Goal: Task Accomplishment & Management: Manage account settings

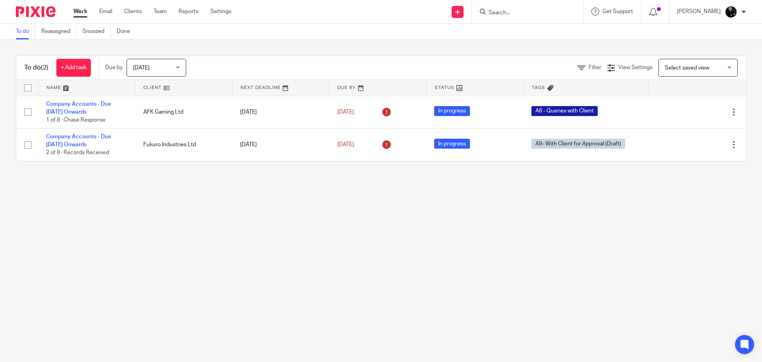
click at [531, 14] on input "Search" at bounding box center [523, 13] width 71 height 7
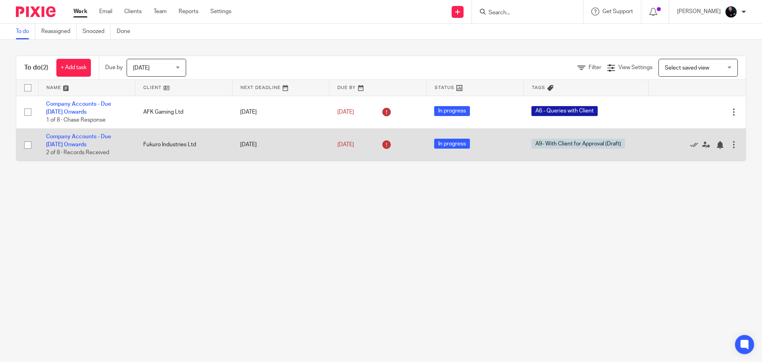
drag, startPoint x: 337, startPoint y: 212, endPoint x: 464, endPoint y: 132, distance: 150.6
click at [337, 212] on main "To do Reassigned Snoozed Done To do (2) + Add task Due by Today Today Today Tom…" at bounding box center [381, 181] width 762 height 362
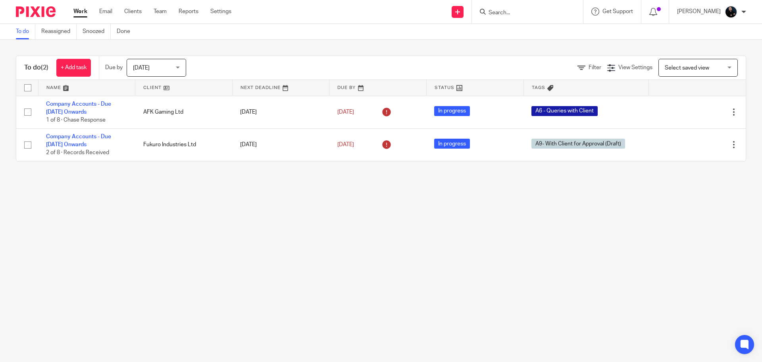
click at [524, 10] on input "Search" at bounding box center [523, 13] width 71 height 7
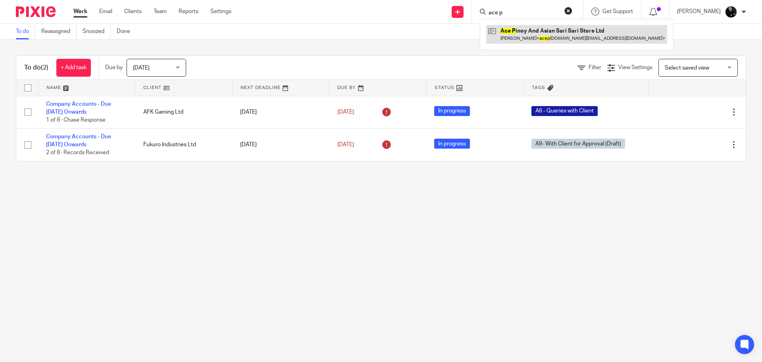
type input "ace p"
click at [524, 40] on link at bounding box center [576, 34] width 181 height 18
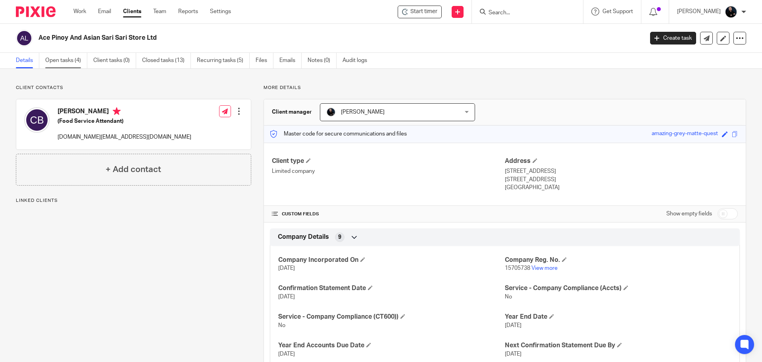
click at [68, 60] on link "Open tasks (4)" at bounding box center [66, 60] width 42 height 15
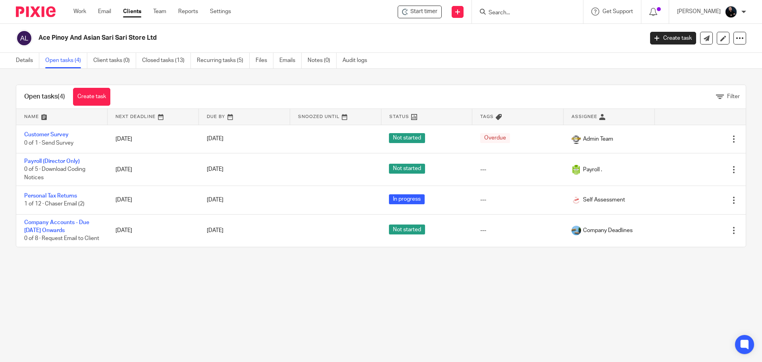
click at [246, 304] on main "Ace Pinoy And Asian Sari Sari Store Ltd Create task Update from Companies House…" at bounding box center [381, 181] width 762 height 362
click at [253, 298] on main "Ace Pinoy And Asian Sari Sari Store Ltd Create task Update from Companies House…" at bounding box center [381, 181] width 762 height 362
click at [312, 357] on main "Ace Pinoy And Asian Sari Sari Store Ltd Create task Update from Companies House…" at bounding box center [381, 181] width 762 height 362
click at [250, 315] on main "Ace Pinoy And Asian Sari Sari Store Ltd Create task Update from Companies House…" at bounding box center [381, 181] width 762 height 362
click at [534, 7] on form at bounding box center [530, 12] width 85 height 10
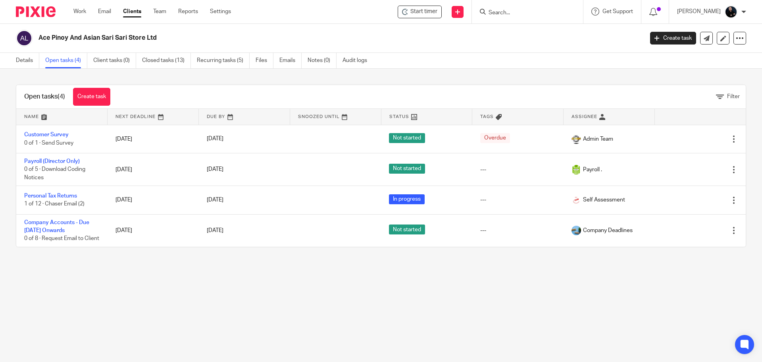
click at [531, 13] on input "Search" at bounding box center [523, 13] width 71 height 7
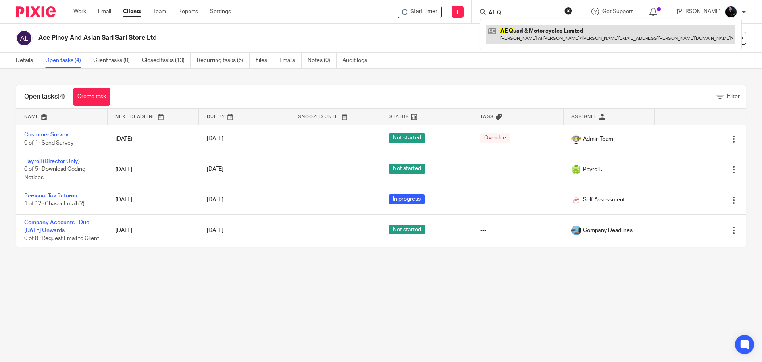
type input "AE Q"
click at [533, 30] on link at bounding box center [610, 34] width 249 height 18
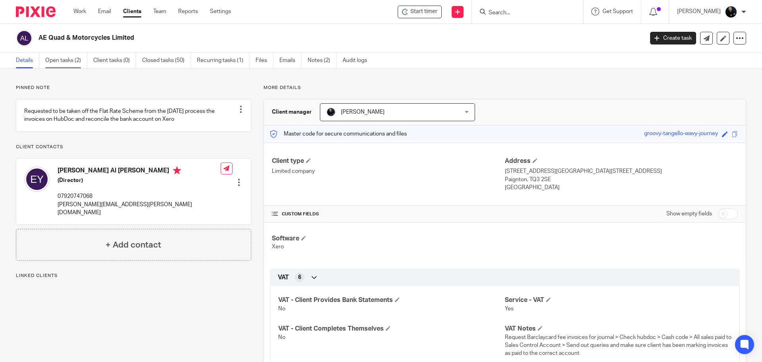
click at [71, 60] on link "Open tasks (2)" at bounding box center [66, 60] width 42 height 15
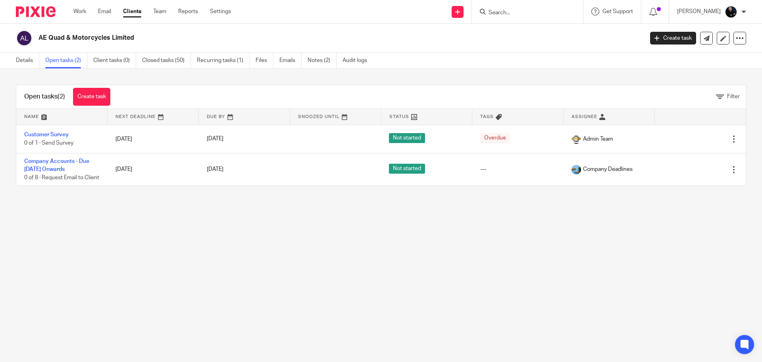
click at [162, 232] on main "AE Quad & Motorcycles Limited Create task Update from Companies House Export da…" at bounding box center [381, 181] width 762 height 362
click at [503, 47] on div "AE Quad & Motorcycles Limited Create task Update from Companies House Export da…" at bounding box center [381, 38] width 762 height 29
click at [503, 46] on div "AE Quad & Motorcycles Limited" at bounding box center [327, 38] width 623 height 17
click at [359, 35] on h2 "AE Quad & Motorcycles Limited" at bounding box center [279, 38] width 480 height 8
click at [285, 243] on main "AE Quad & Motorcycles Limited Create task Update from Companies House Export da…" at bounding box center [381, 181] width 762 height 362
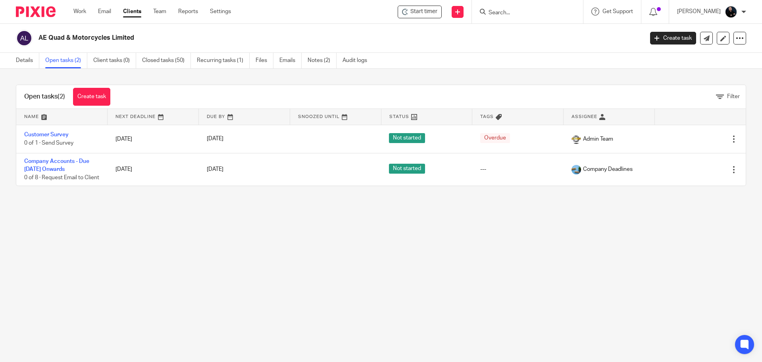
click at [184, 264] on main "AE Quad & Motorcycles Limited Create task Update from Companies House Export da…" at bounding box center [381, 181] width 762 height 362
click at [157, 10] on link "Team" at bounding box center [159, 12] width 13 height 8
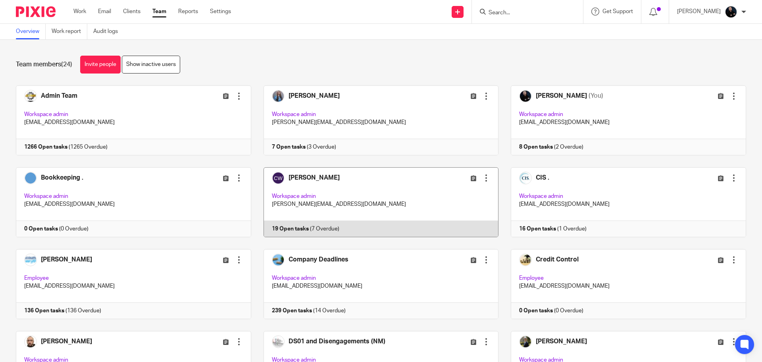
scroll to position [40, 0]
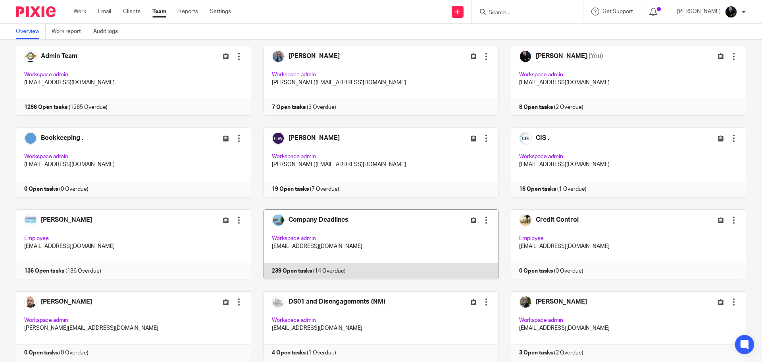
click at [284, 221] on link at bounding box center [375, 244] width 248 height 70
click at [306, 217] on link at bounding box center [375, 244] width 248 height 70
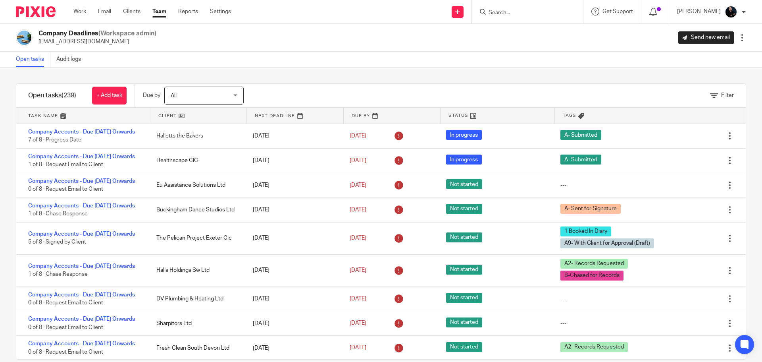
click at [333, 77] on div "Filter tasks Only show tasks matching all of these conditions 1 Client name Is …" at bounding box center [381, 214] width 762 height 294
click at [300, 42] on div "Company Deadlines (Workspace admin) companies@accounting4everything.com Send ne…" at bounding box center [381, 37] width 730 height 17
click at [396, 67] on div "Filter tasks Only show tasks matching all of these conditions 1 Client name Is …" at bounding box center [381, 214] width 762 height 294
click at [345, 62] on div "Open tasks Audit logs" at bounding box center [381, 60] width 762 height 16
click at [307, 81] on div "Filter tasks Only show tasks matching all of these conditions 1 Client name Is …" at bounding box center [381, 214] width 762 height 294
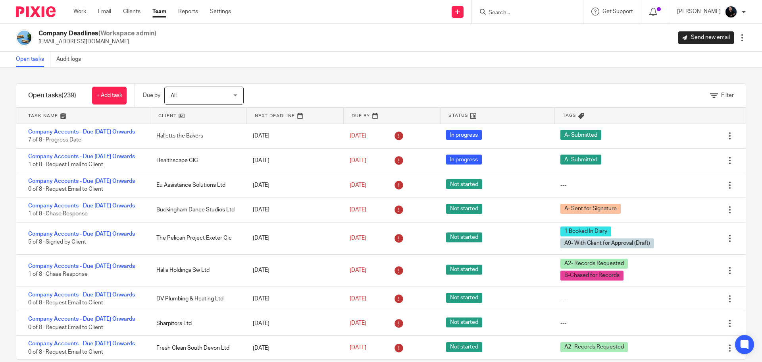
click at [305, 78] on div "Filter tasks Only show tasks matching all of these conditions 1 Client name Is …" at bounding box center [381, 214] width 762 height 294
click at [284, 86] on div "Filter" at bounding box center [505, 95] width 482 height 23
click at [342, 66] on div "Open tasks Audit logs" at bounding box center [381, 60] width 762 height 16
click at [290, 79] on div "Filter tasks Only show tasks matching all of these conditions 1 Client name Is …" at bounding box center [381, 214] width 762 height 294
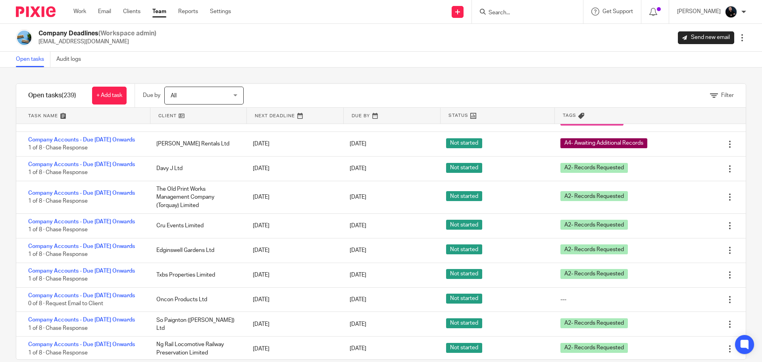
scroll to position [1112, 0]
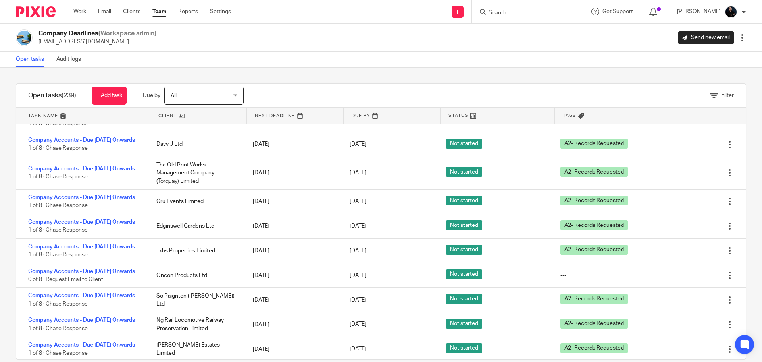
click at [159, 12] on link "Team" at bounding box center [159, 12] width 14 height 8
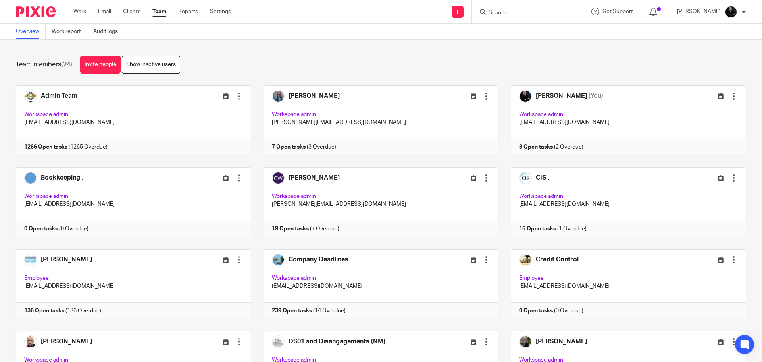
click at [247, 63] on div "Team members (24) Invite people Show inactive users" at bounding box center [381, 65] width 730 height 18
click at [257, 75] on div "Team members (24) Invite people Show inactive users Invite team members Add inv…" at bounding box center [381, 201] width 762 height 322
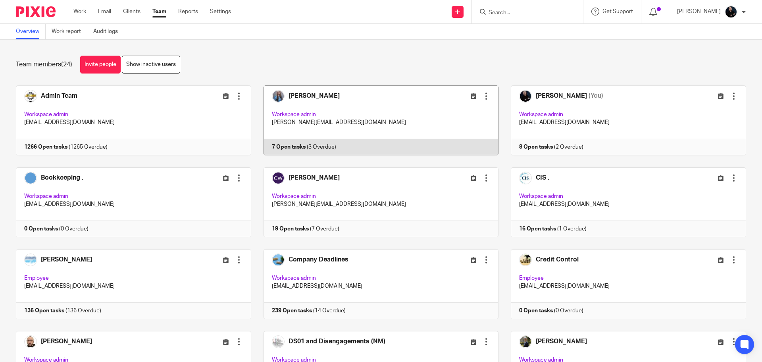
drag, startPoint x: 254, startPoint y: 79, endPoint x: 253, endPoint y: 90, distance: 11.2
click at [253, 90] on div "Team members (24) Invite people Show inactive users Invite team members Add inv…" at bounding box center [381, 201] width 762 height 322
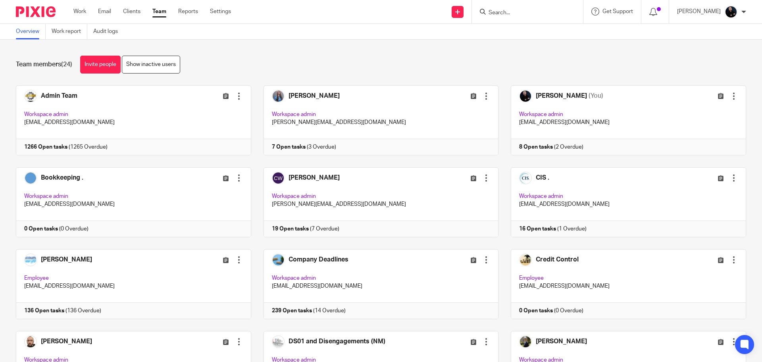
click at [252, 75] on div "Team members (24) Invite people Show inactive users Invite team members Add inv…" at bounding box center [381, 201] width 762 height 322
click at [258, 58] on div "Team members (24) Invite people Show inactive users" at bounding box center [381, 65] width 730 height 18
click at [253, 56] on div "Team members (24) Invite people Show inactive users" at bounding box center [381, 65] width 730 height 18
click at [257, 71] on div "Team members (24) Invite people Show inactive users" at bounding box center [381, 65] width 730 height 18
click at [254, 70] on div "Team members (24) Invite people Show inactive users" at bounding box center [381, 65] width 730 height 18
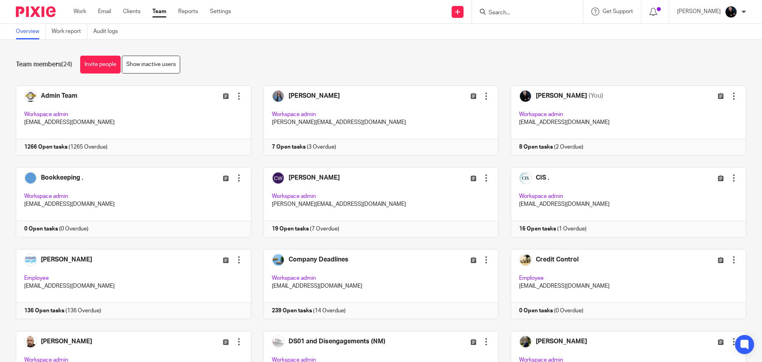
click at [254, 70] on div "Team members (24) Invite people Show inactive users" at bounding box center [381, 65] width 730 height 18
click at [254, 68] on div "Team members (24) Invite people Show inactive users" at bounding box center [381, 65] width 730 height 18
click at [253, 69] on div "Team members (24) Invite people Show inactive users" at bounding box center [381, 65] width 730 height 18
click at [502, 75] on div "Team members (24) Invite people Show inactive users Invite team members Add inv…" at bounding box center [381, 201] width 762 height 322
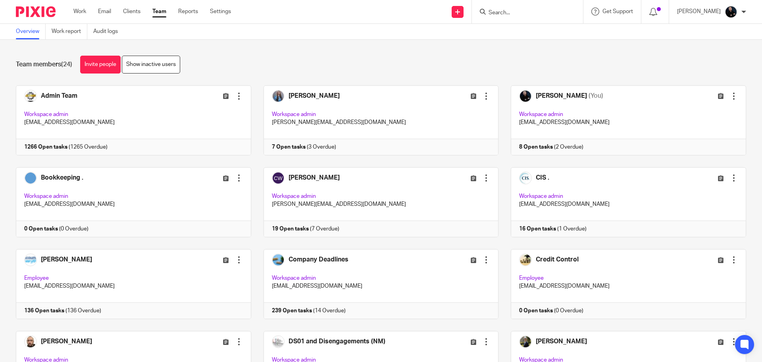
click at [352, 61] on div "Team members (24) Invite people Show inactive users" at bounding box center [381, 65] width 730 height 18
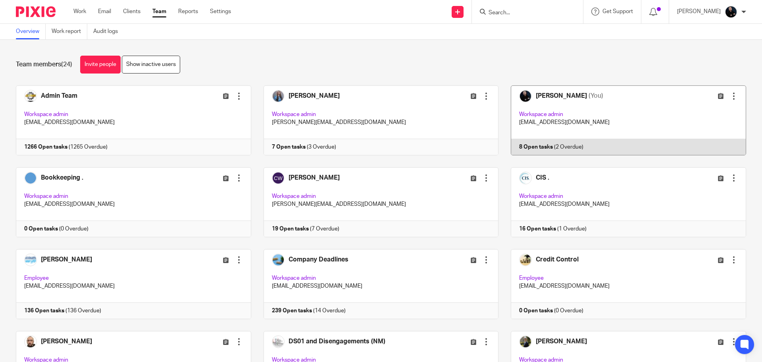
click at [547, 101] on link at bounding box center [623, 120] width 248 height 70
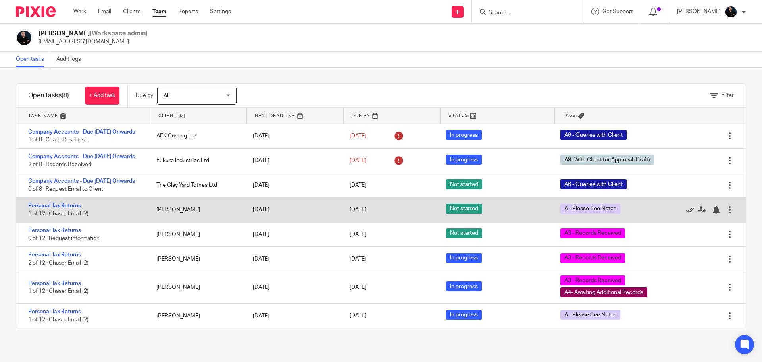
scroll to position [6, 0]
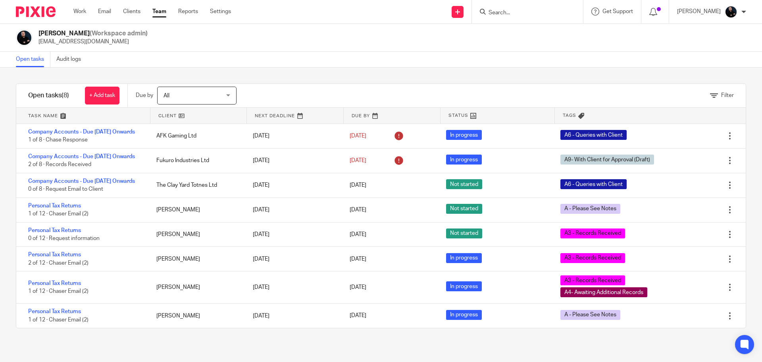
click at [624, 44] on div "[PERSON_NAME] (Workspace admin) [EMAIL_ADDRESS][DOMAIN_NAME]" at bounding box center [381, 37] width 730 height 17
click at [640, 46] on div "[PERSON_NAME] (Workspace admin) [EMAIL_ADDRESS][DOMAIN_NAME]" at bounding box center [381, 37] width 730 height 17
click at [636, 40] on div "[PERSON_NAME] (Workspace admin) [EMAIL_ADDRESS][DOMAIN_NAME]" at bounding box center [381, 37] width 730 height 17
click at [322, 47] on div "[PERSON_NAME] (Workspace admin) [EMAIL_ADDRESS][DOMAIN_NAME]" at bounding box center [381, 38] width 762 height 28
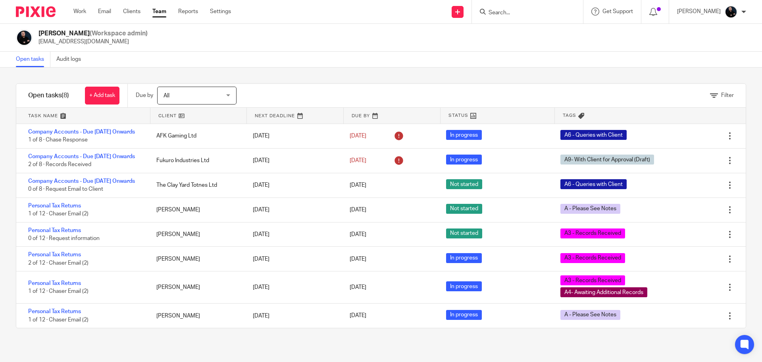
click at [366, 37] on div "[PERSON_NAME] (Workspace admin) [EMAIL_ADDRESS][DOMAIN_NAME]" at bounding box center [381, 37] width 730 height 17
click at [549, 67] on div "Open tasks Audit logs" at bounding box center [381, 60] width 762 height 16
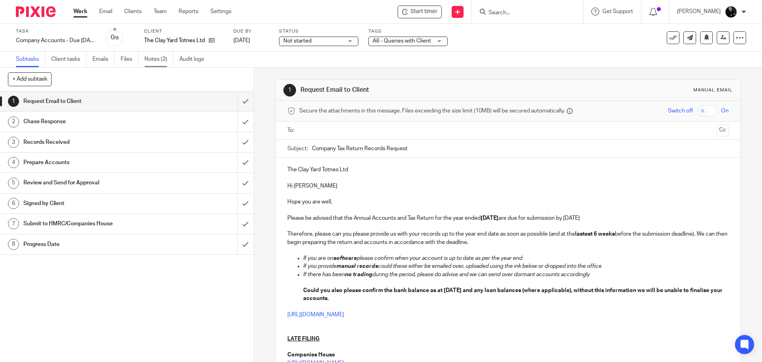
click at [156, 61] on link "Notes (2)" at bounding box center [159, 59] width 29 height 15
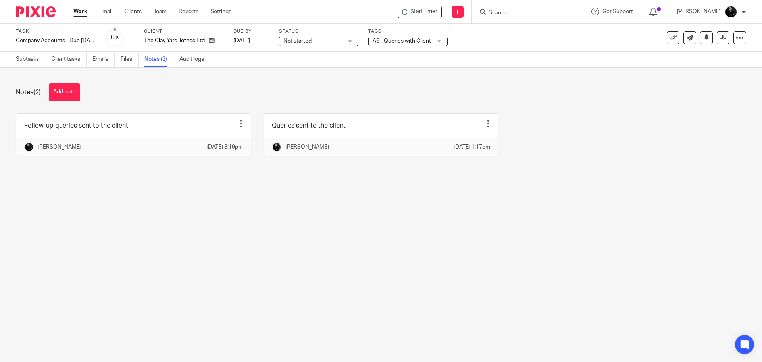
click at [135, 91] on div "Notes (2) Add note" at bounding box center [381, 92] width 730 height 18
